Goal: Transaction & Acquisition: Download file/media

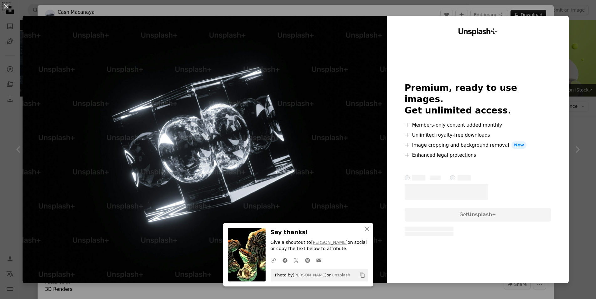
scroll to position [1712, 0]
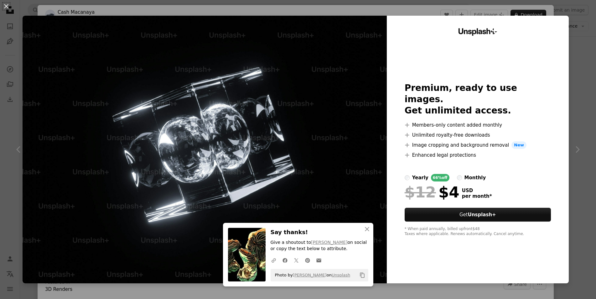
click at [584, 61] on div "An X shape An X shape Close Say thanks! Give a shoutout to [PERSON_NAME] on soc…" at bounding box center [298, 149] width 596 height 299
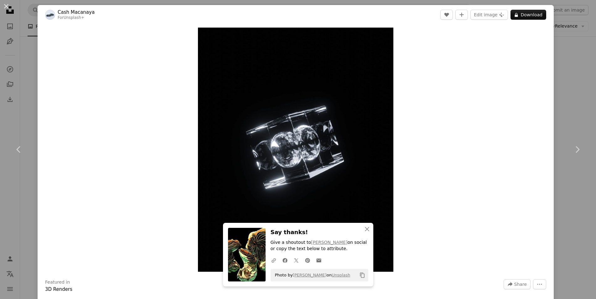
click at [584, 61] on div "An X shape Chevron left Chevron right An X shape Close Say thanks! Give a shout…" at bounding box center [298, 149] width 596 height 299
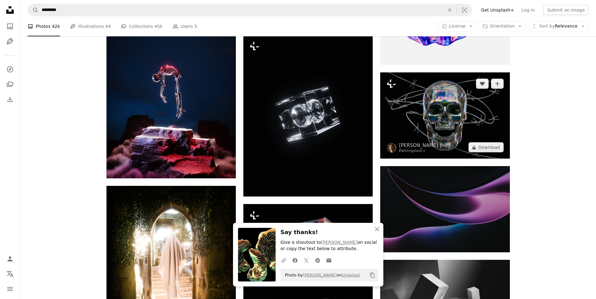
click at [411, 111] on img at bounding box center [444, 115] width 129 height 86
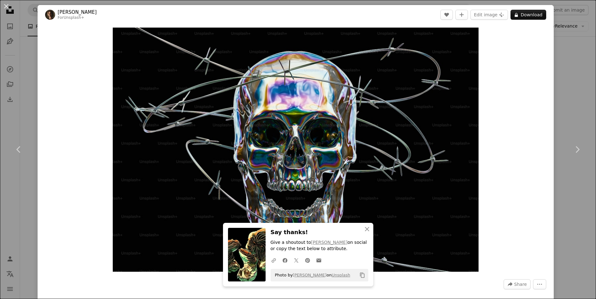
scroll to position [286, 0]
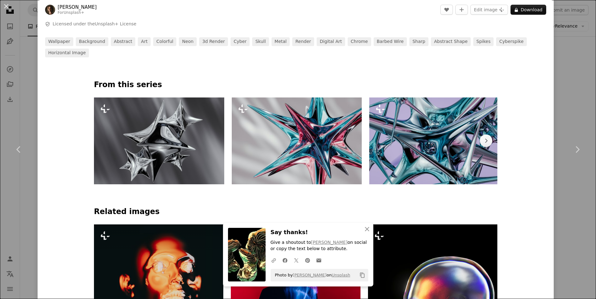
click at [566, 103] on div "An X shape Chevron left Chevron right An X shape Close Say thanks! Give a shout…" at bounding box center [298, 149] width 596 height 299
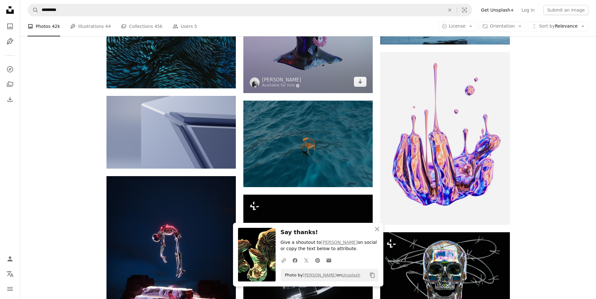
scroll to position [1393, 0]
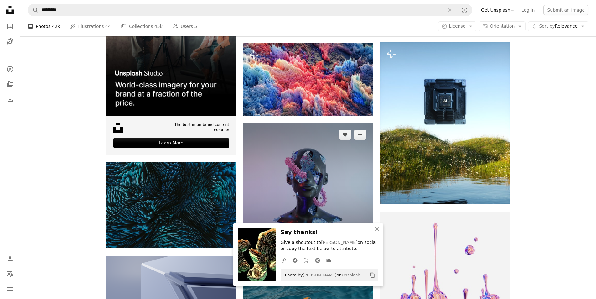
click at [271, 134] on img at bounding box center [307, 187] width 129 height 129
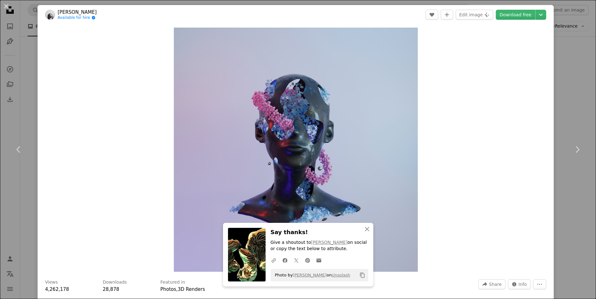
click at [583, 92] on div "An X shape Chevron left Chevron right An X shape Close Say thanks! Give a shout…" at bounding box center [298, 149] width 596 height 299
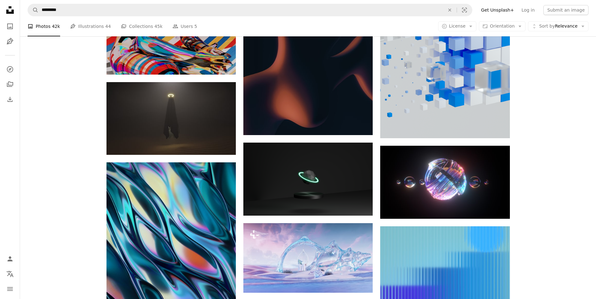
scroll to position [3212, 0]
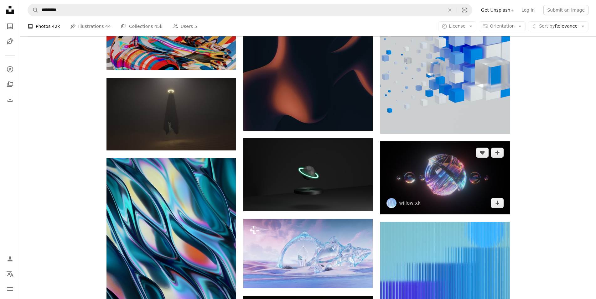
click at [447, 172] on img at bounding box center [444, 177] width 129 height 73
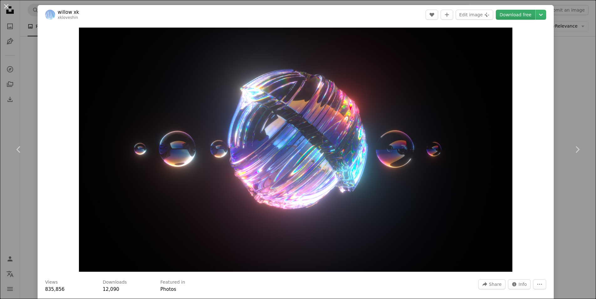
click at [517, 14] on link "Download free" at bounding box center [514, 15] width 39 height 10
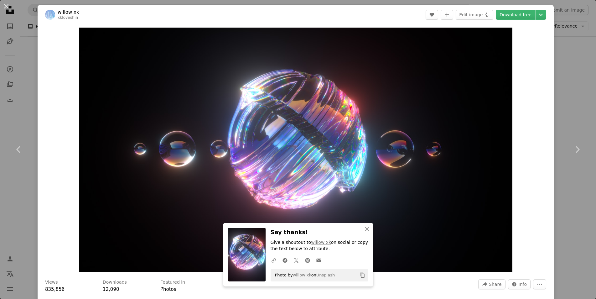
click at [566, 95] on div "An X shape Chevron left Chevron right An X shape Close Say thanks! Give a shout…" at bounding box center [298, 149] width 596 height 299
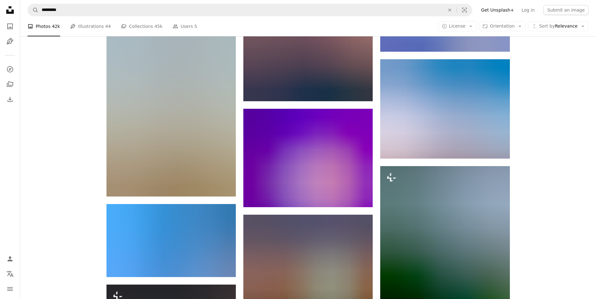
scroll to position [4748, 0]
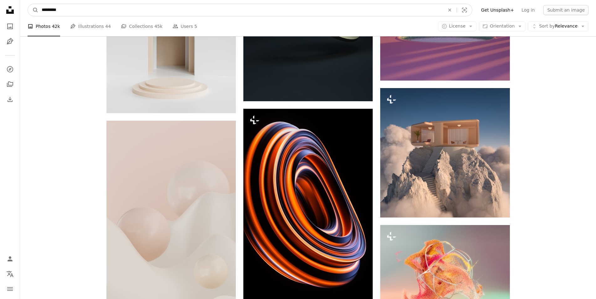
click at [74, 11] on input "*********" at bounding box center [241, 10] width 404 height 12
type input "**********"
click button "A magnifying glass" at bounding box center [33, 10] width 11 height 12
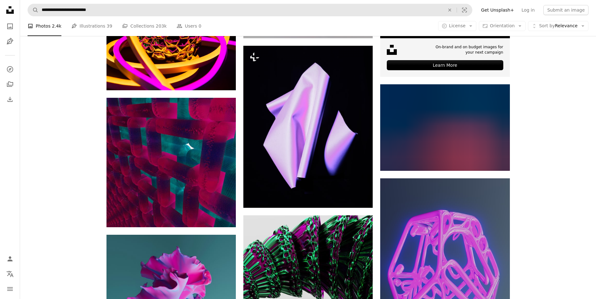
scroll to position [160, 0]
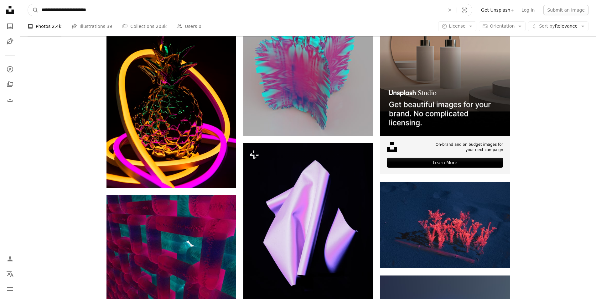
drag, startPoint x: 86, startPoint y: 9, endPoint x: 109, endPoint y: 12, distance: 23.3
click at [103, 12] on input "**********" at bounding box center [241, 10] width 404 height 12
type input "**********"
click button "A magnifying glass" at bounding box center [33, 10] width 11 height 12
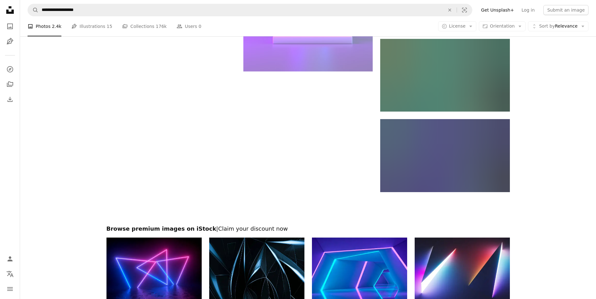
scroll to position [798, 0]
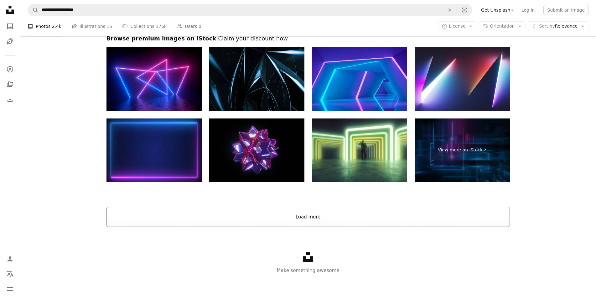
click at [318, 214] on button "Load more" at bounding box center [307, 217] width 403 height 20
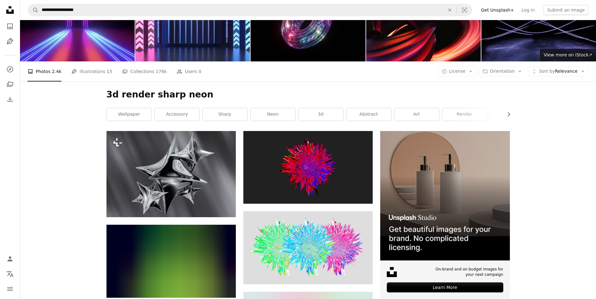
scroll to position [0, 0]
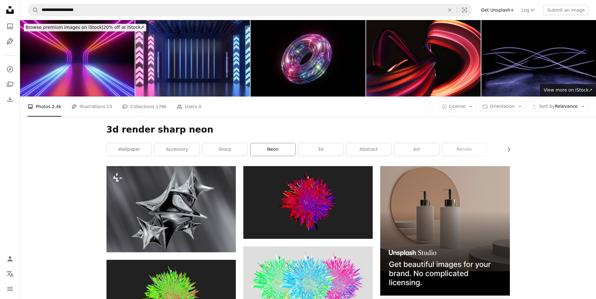
click at [273, 149] on link "neon" at bounding box center [272, 149] width 45 height 13
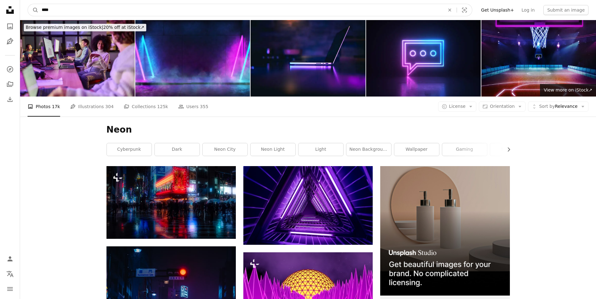
click at [63, 13] on input "****" at bounding box center [241, 10] width 404 height 12
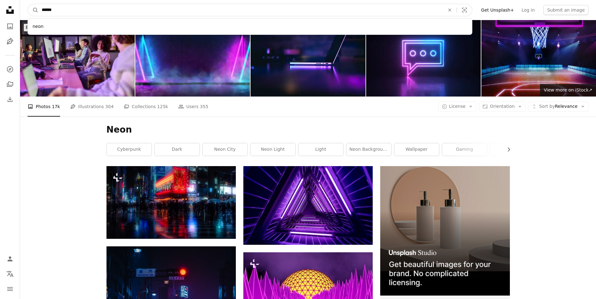
type input "*******"
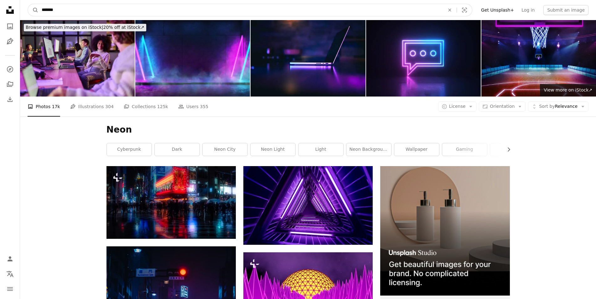
click button "A magnifying glass" at bounding box center [33, 10] width 11 height 12
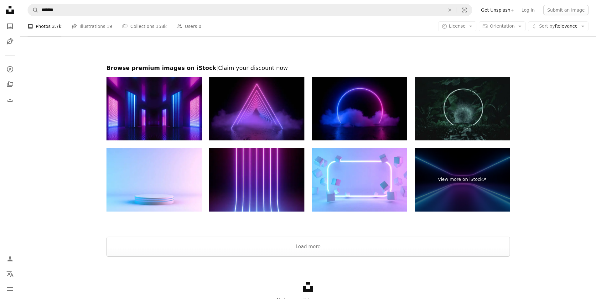
scroll to position [1074, 0]
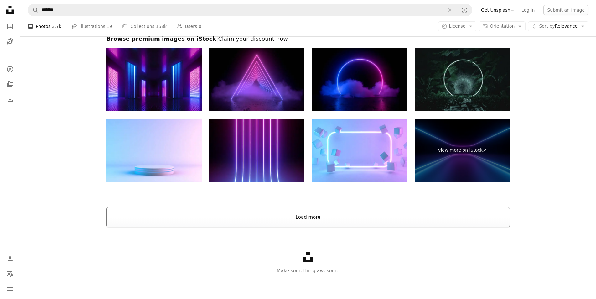
click at [329, 217] on button "Load more" at bounding box center [307, 217] width 403 height 20
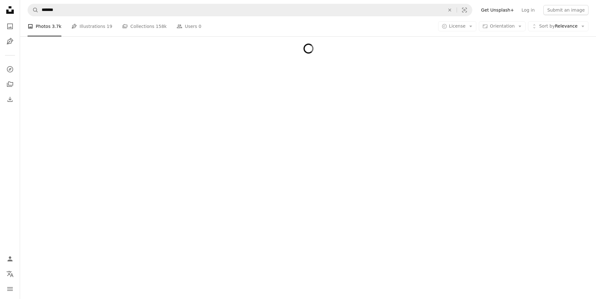
scroll to position [1050, 0]
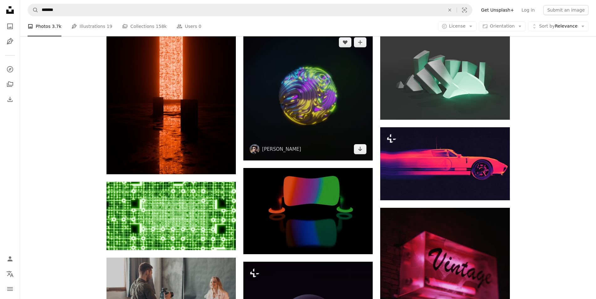
click at [288, 120] on img at bounding box center [307, 95] width 129 height 129
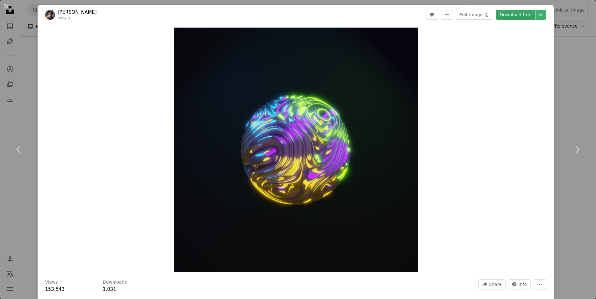
click at [506, 13] on link "Download free" at bounding box center [514, 15] width 39 height 10
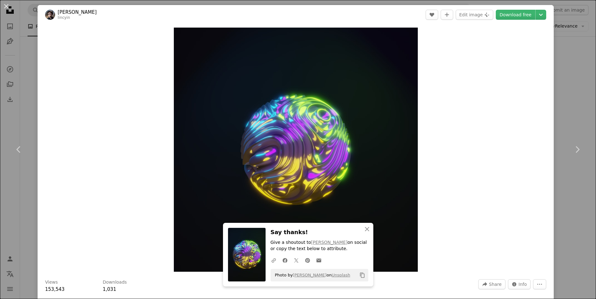
click at [574, 53] on div "An X shape Chevron left Chevron right An X shape Close Say thanks! Give a shout…" at bounding box center [298, 149] width 596 height 299
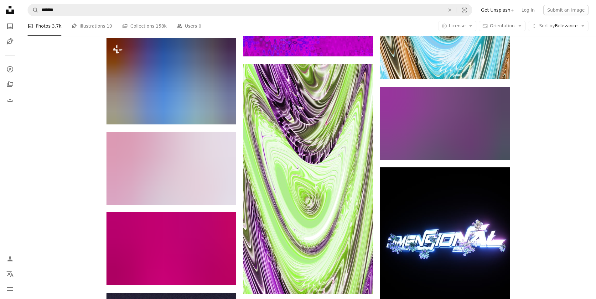
scroll to position [8106, 0]
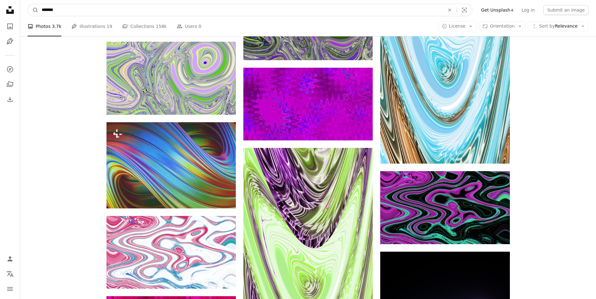
drag, startPoint x: 65, startPoint y: 13, endPoint x: 24, endPoint y: 3, distance: 42.5
click at [39, 13] on input "*******" at bounding box center [241, 10] width 404 height 12
type input "**********"
click button "A magnifying glass" at bounding box center [33, 10] width 11 height 12
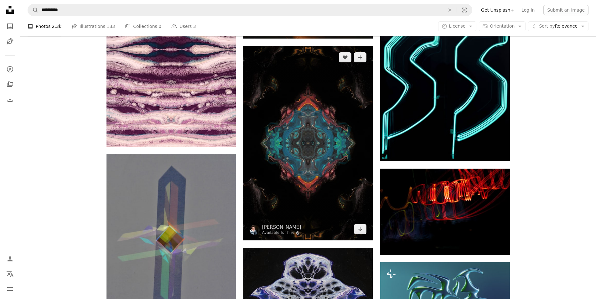
scroll to position [607, 0]
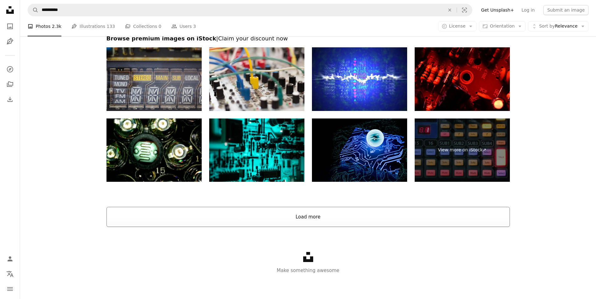
click at [295, 219] on button "Load more" at bounding box center [307, 217] width 403 height 20
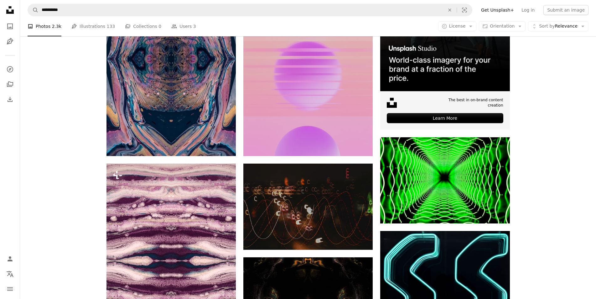
scroll to position [0, 0]
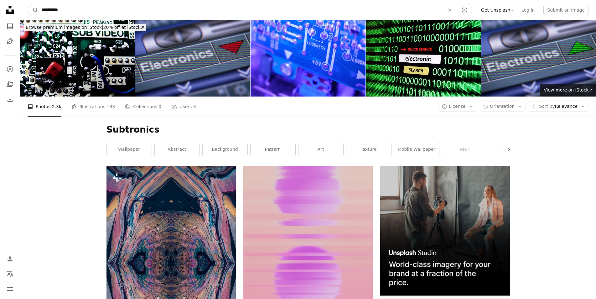
drag, startPoint x: 83, startPoint y: 11, endPoint x: 21, endPoint y: 3, distance: 62.4
click at [39, 4] on input "**********" at bounding box center [241, 10] width 404 height 12
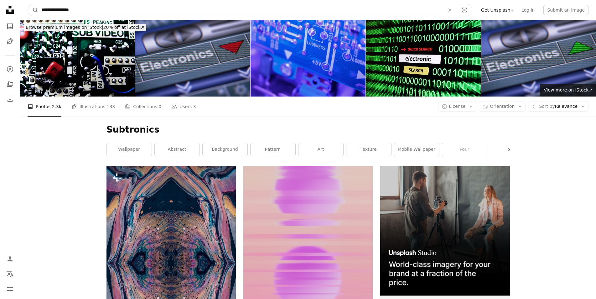
type input "**********"
click button "A magnifying glass" at bounding box center [33, 10] width 11 height 12
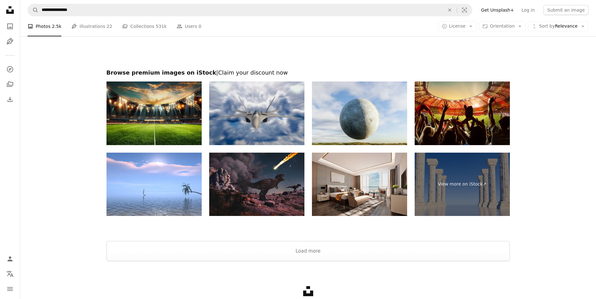
scroll to position [1137, 0]
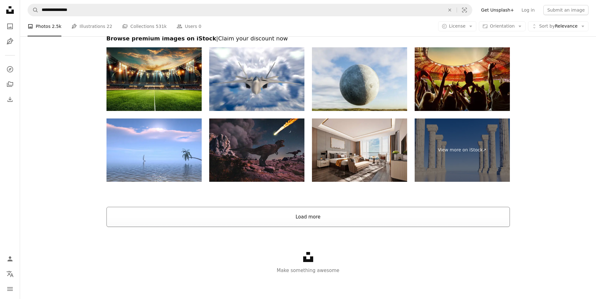
click at [337, 221] on button "Load more" at bounding box center [307, 217] width 403 height 20
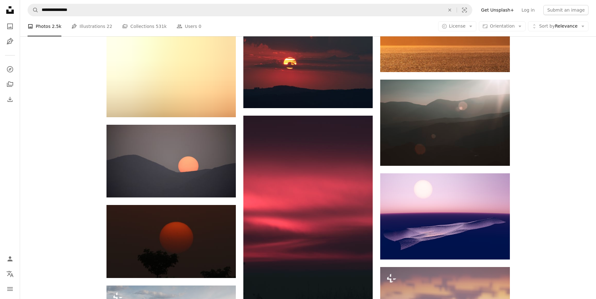
scroll to position [6061, 0]
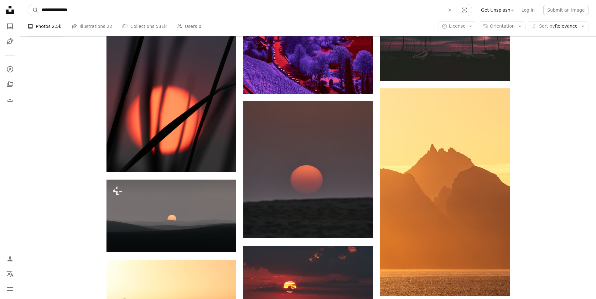
drag, startPoint x: 61, startPoint y: 10, endPoint x: 126, endPoint y: 10, distance: 64.5
click at [126, 10] on input "**********" at bounding box center [241, 10] width 404 height 12
type input "**********"
click button "A magnifying glass" at bounding box center [33, 10] width 11 height 12
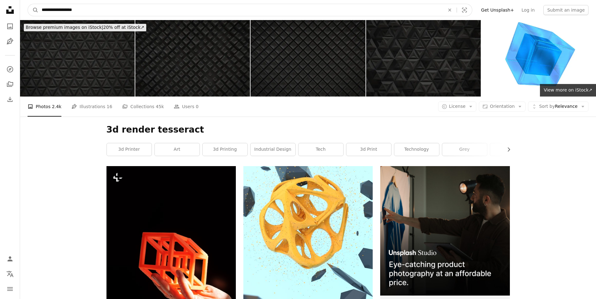
drag, startPoint x: 60, startPoint y: 11, endPoint x: 85, endPoint y: 10, distance: 24.4
click at [85, 10] on input "**********" at bounding box center [241, 10] width 404 height 12
drag, startPoint x: 47, startPoint y: 10, endPoint x: 112, endPoint y: 9, distance: 65.1
click at [112, 9] on input "**********" at bounding box center [241, 10] width 404 height 12
drag, startPoint x: 91, startPoint y: 10, endPoint x: 34, endPoint y: 11, distance: 57.3
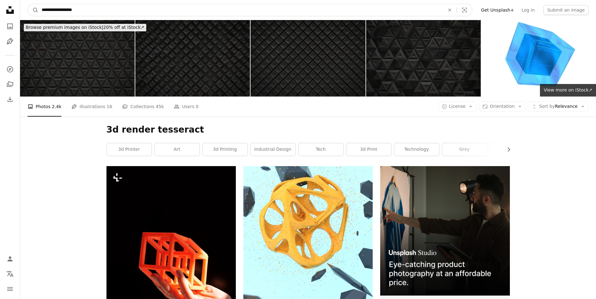
click at [39, 11] on input "**********" at bounding box center [241, 10] width 404 height 12
type input "*"
type input "**********"
click button "A magnifying glass" at bounding box center [33, 10] width 11 height 12
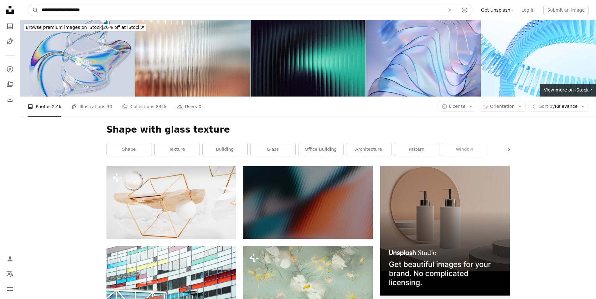
click at [40, 10] on input "**********" at bounding box center [241, 10] width 404 height 12
type input "**********"
click button "A magnifying glass" at bounding box center [33, 10] width 11 height 12
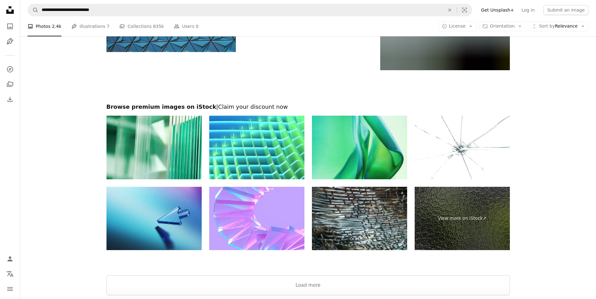
scroll to position [1377, 0]
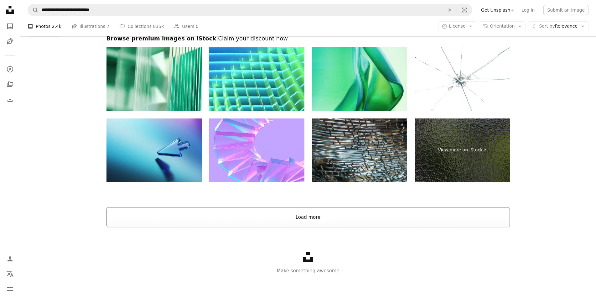
click at [306, 212] on button "Load more" at bounding box center [307, 217] width 403 height 20
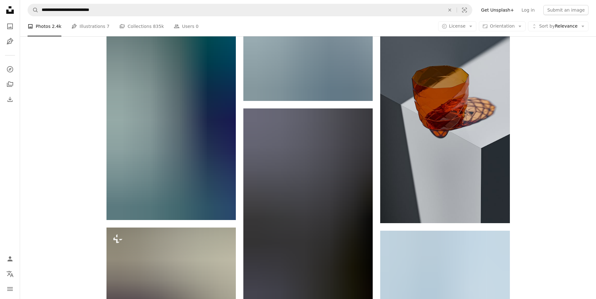
scroll to position [534, 0]
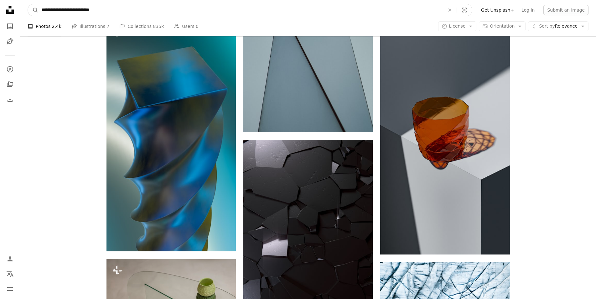
drag, startPoint x: 112, startPoint y: 10, endPoint x: 0, endPoint y: 6, distance: 112.1
click at [39, 6] on input "**********" at bounding box center [241, 10] width 404 height 12
type input "**********"
click button "A magnifying glass" at bounding box center [33, 10] width 11 height 12
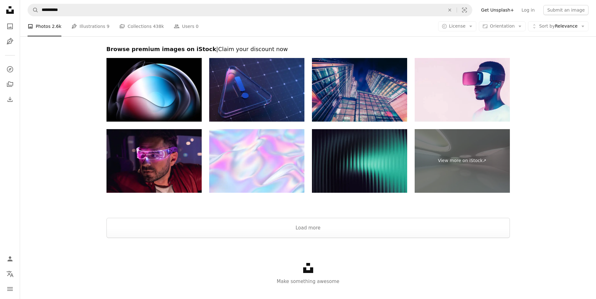
scroll to position [1220, 0]
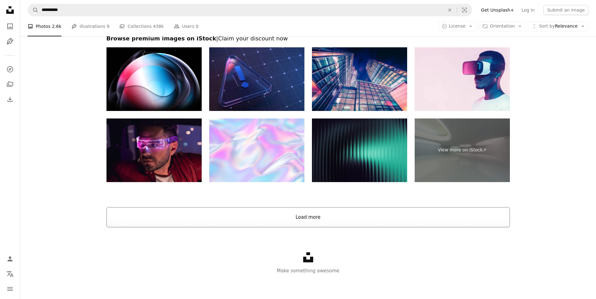
click at [302, 215] on button "Load more" at bounding box center [307, 217] width 403 height 20
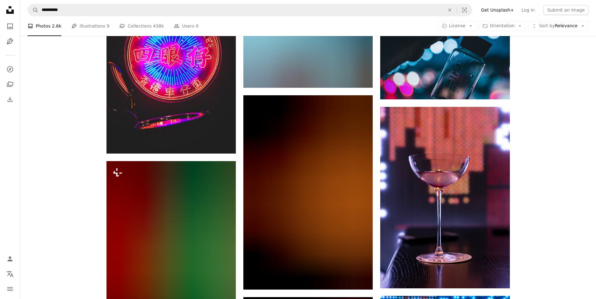
scroll to position [1898, 0]
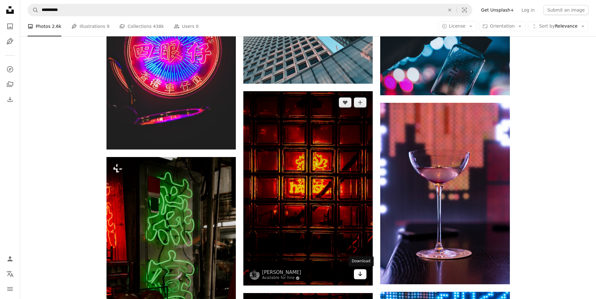
click at [360, 274] on icon "Download" at bounding box center [360, 273] width 4 height 4
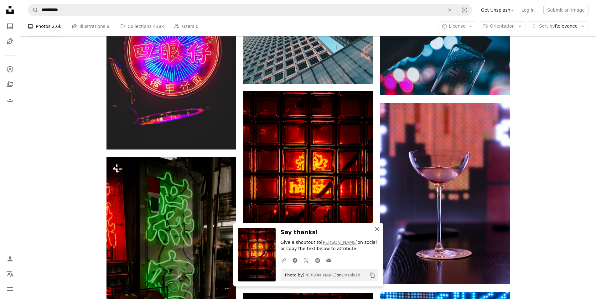
click at [376, 228] on icon "An X shape" at bounding box center [377, 229] width 8 height 8
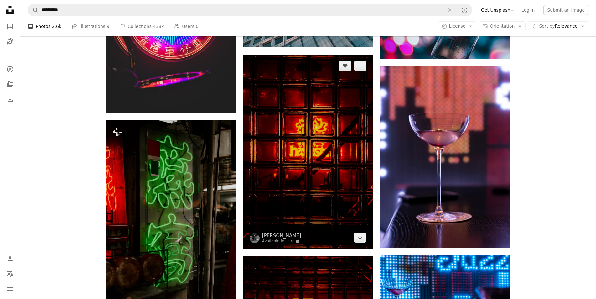
scroll to position [1930, 0]
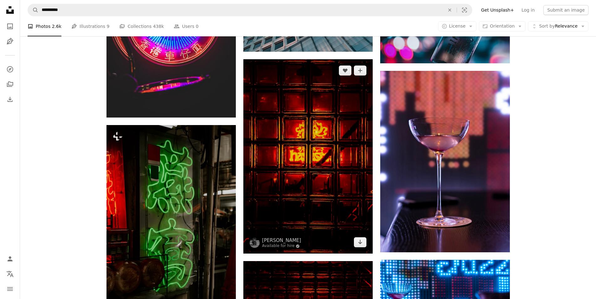
click at [286, 114] on img at bounding box center [307, 156] width 129 height 194
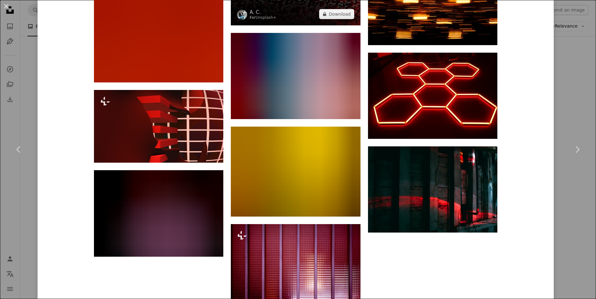
scroll to position [2479, 0]
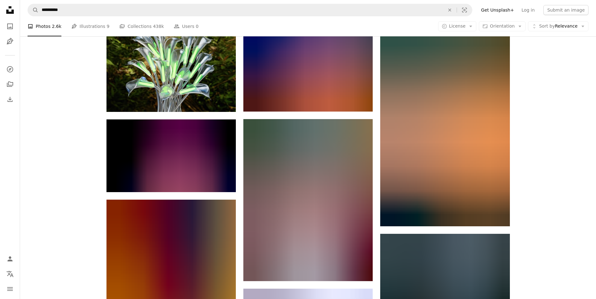
scroll to position [3621, 0]
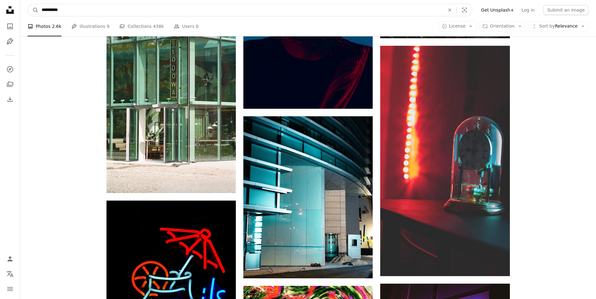
drag, startPoint x: 79, startPoint y: 9, endPoint x: 19, endPoint y: 4, distance: 60.0
click at [39, 4] on input "**********" at bounding box center [241, 10] width 404 height 12
type input "*********"
click at [28, 4] on button "A magnifying glass" at bounding box center [33, 10] width 11 height 12
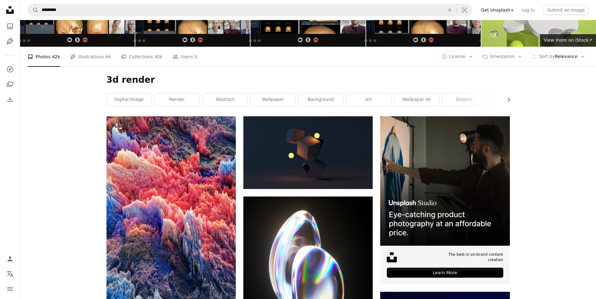
scroll to position [128, 0]
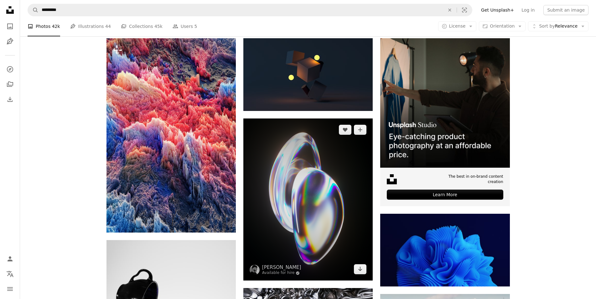
click at [316, 194] on img at bounding box center [307, 199] width 129 height 162
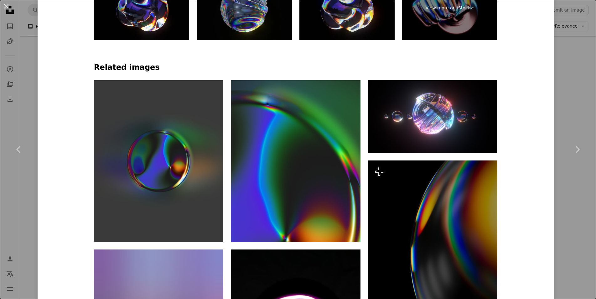
scroll to position [263, 0]
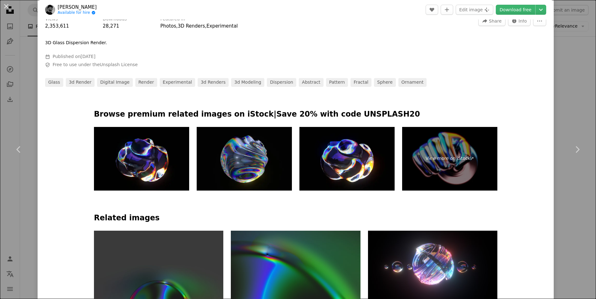
click at [73, 10] on link "[PERSON_NAME]" at bounding box center [77, 7] width 39 height 6
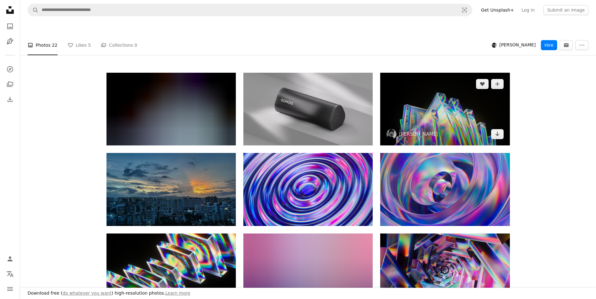
scroll to position [96, 0]
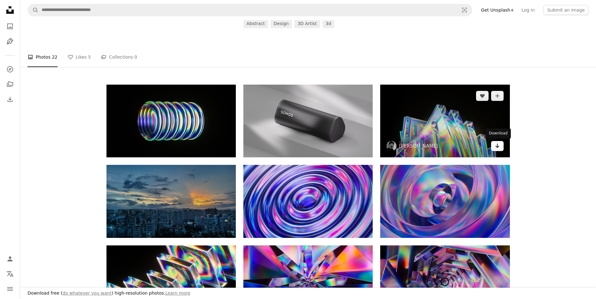
click at [491, 143] on link "Arrow pointing down" at bounding box center [497, 146] width 13 height 10
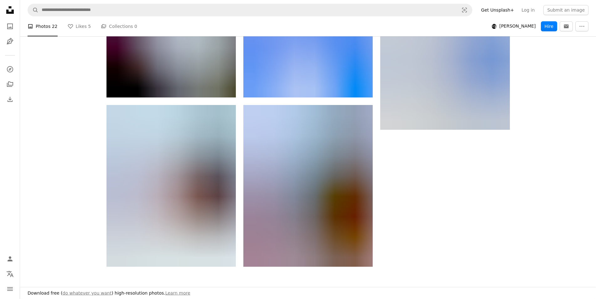
scroll to position [894, 0]
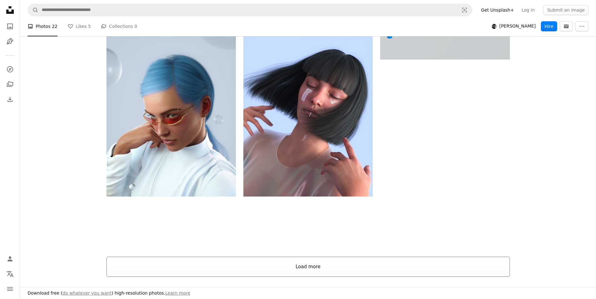
click at [313, 271] on button "Load more" at bounding box center [307, 266] width 403 height 20
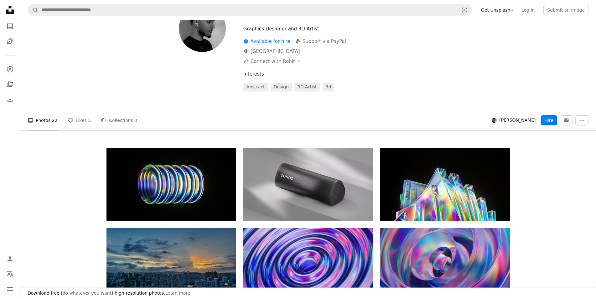
scroll to position [32, 0]
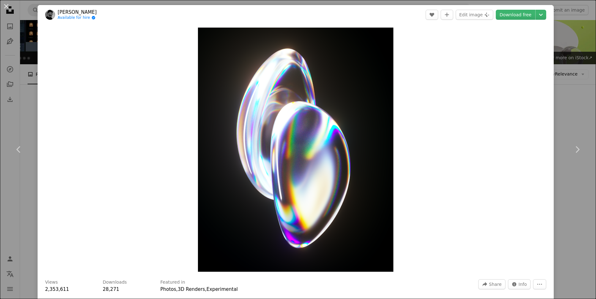
scroll to position [128, 0]
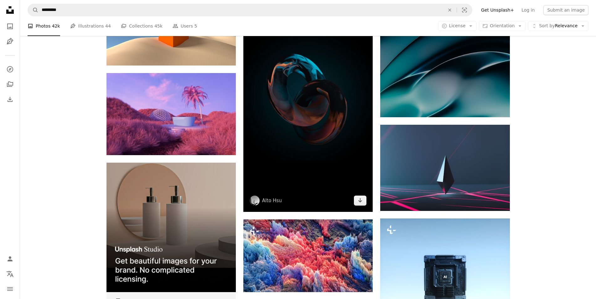
scroll to position [1213, 0]
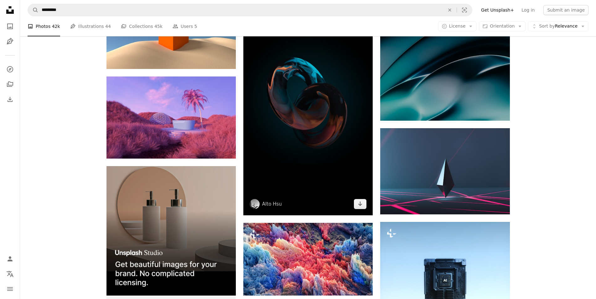
click at [308, 148] on img at bounding box center [307, 100] width 129 height 230
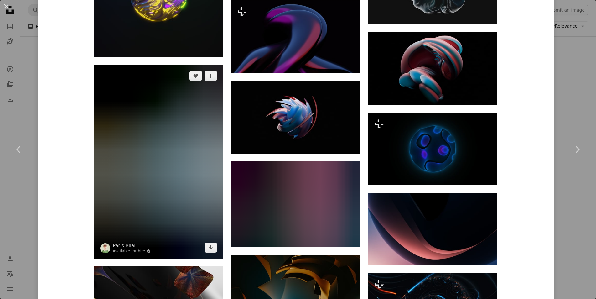
scroll to position [901, 0]
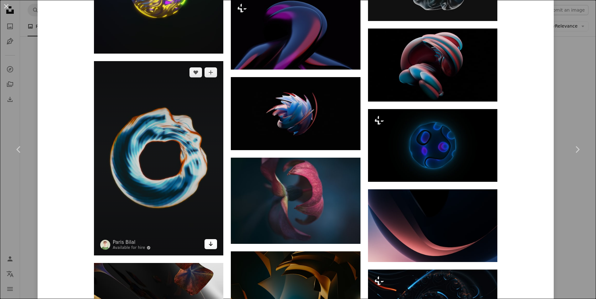
click at [210, 245] on icon "Download" at bounding box center [211, 243] width 4 height 4
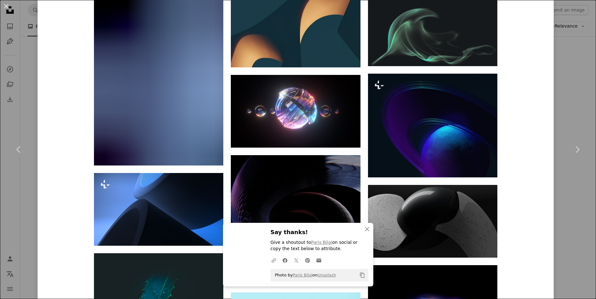
scroll to position [1352, 0]
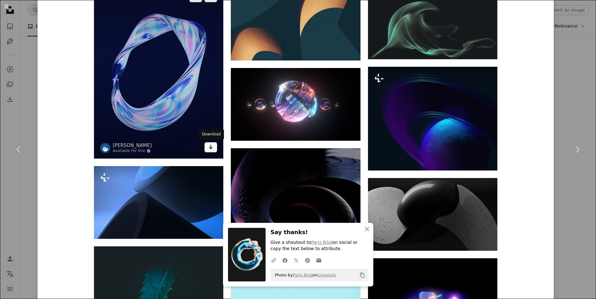
click at [210, 149] on icon "Arrow pointing down" at bounding box center [210, 147] width 5 height 8
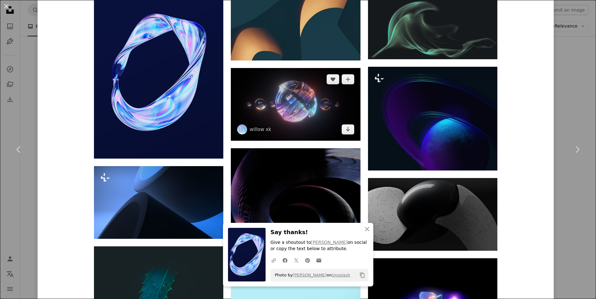
click at [292, 103] on img at bounding box center [295, 104] width 129 height 73
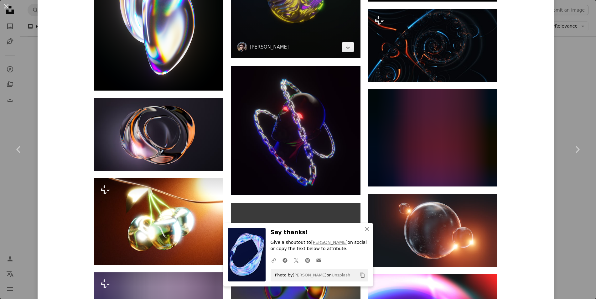
scroll to position [563, 0]
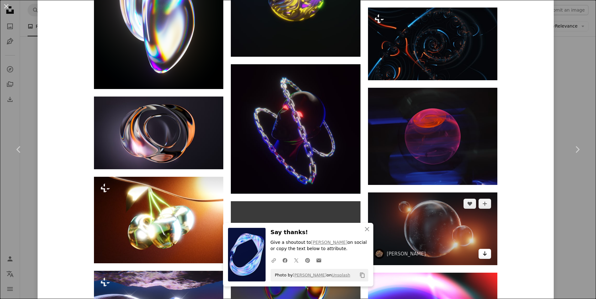
click at [487, 257] on link "Arrow pointing down" at bounding box center [484, 254] width 13 height 10
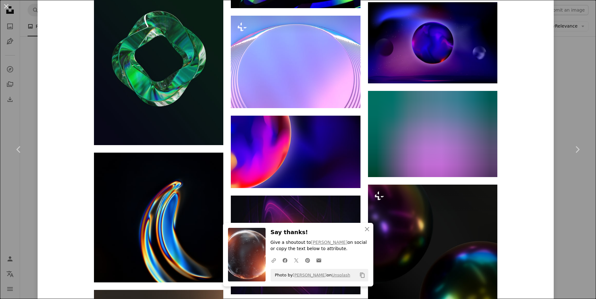
scroll to position [2517, 0]
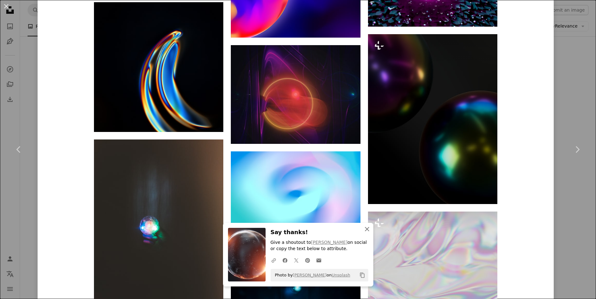
click at [370, 227] on icon "An X shape" at bounding box center [367, 229] width 8 height 8
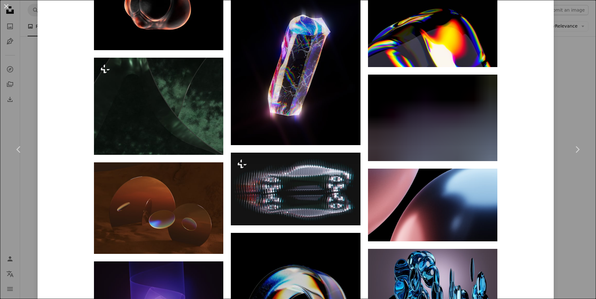
scroll to position [3643, 0]
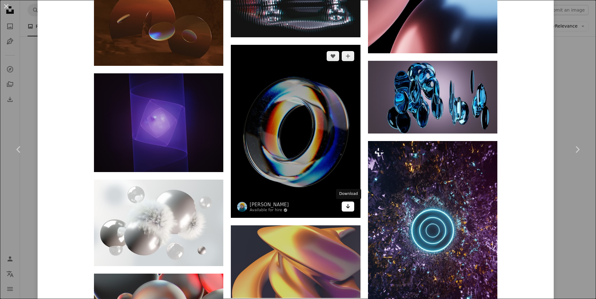
click at [346, 207] on icon "Arrow pointing down" at bounding box center [347, 206] width 5 height 8
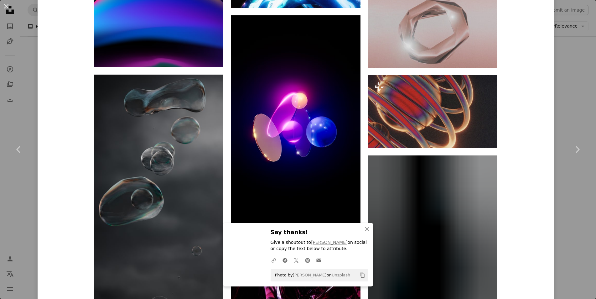
scroll to position [4395, 0]
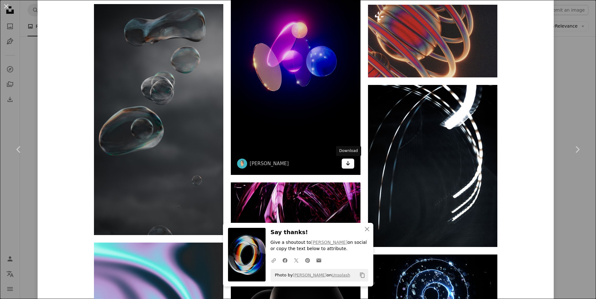
click at [346, 165] on icon "Arrow pointing down" at bounding box center [347, 163] width 5 height 8
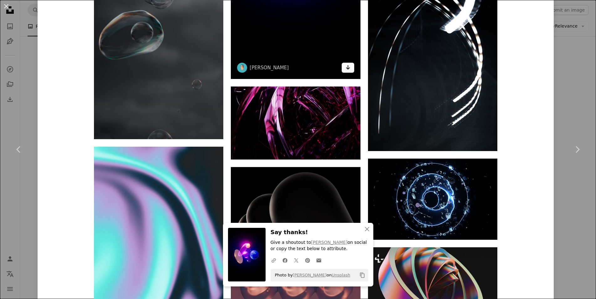
scroll to position [4545, 0]
